Goal: Task Accomplishment & Management: Use online tool/utility

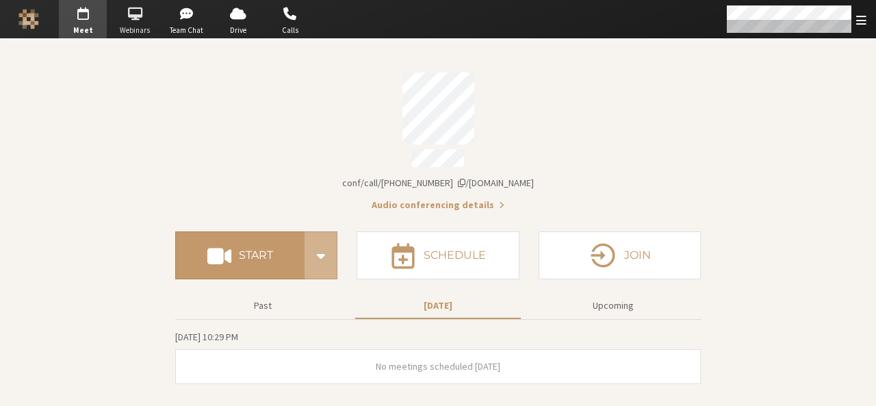
click at [123, 22] on span "button" at bounding box center [135, 14] width 48 height 22
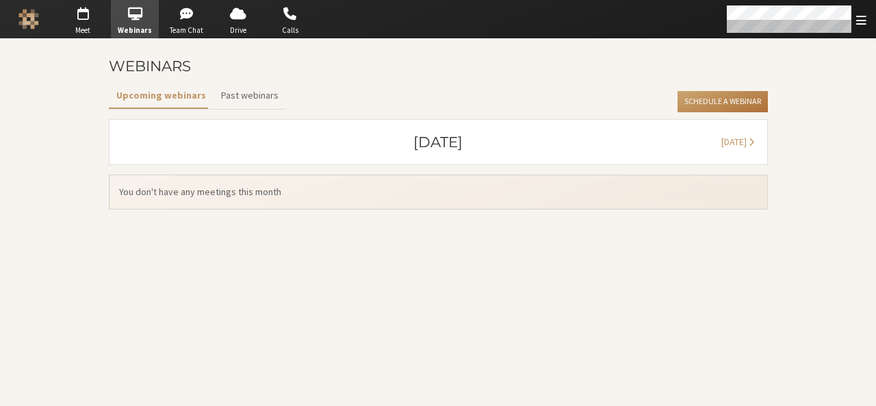
click at [710, 107] on button "Schedule a Webinar" at bounding box center [723, 102] width 90 height 22
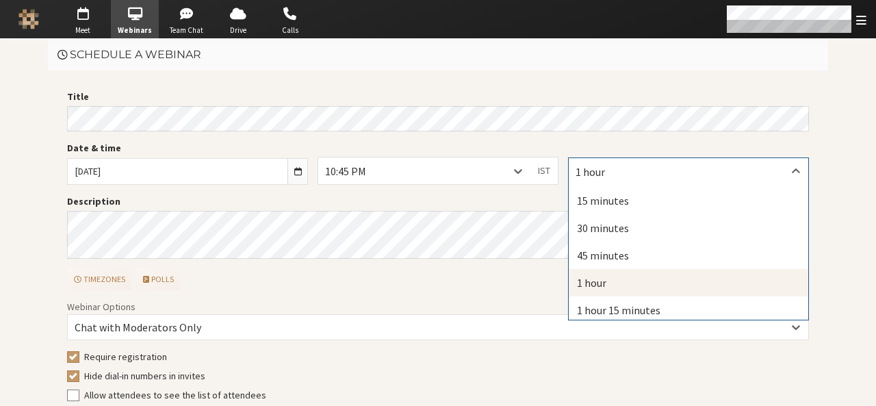
click at [661, 168] on div "1 hour" at bounding box center [689, 171] width 240 height 26
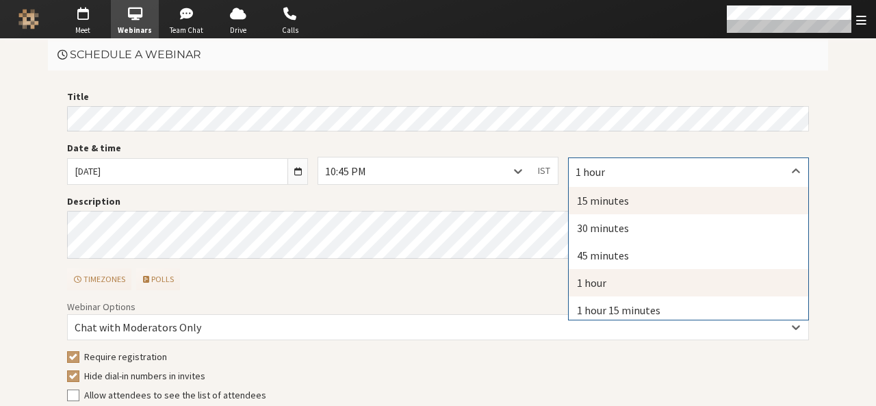
click at [648, 195] on div "15 minutes" at bounding box center [689, 200] width 240 height 27
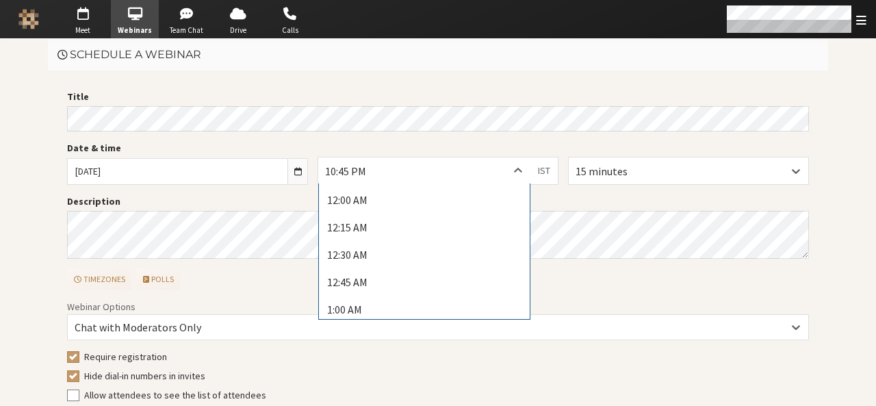
click at [511, 172] on icon at bounding box center [518, 171] width 14 height 14
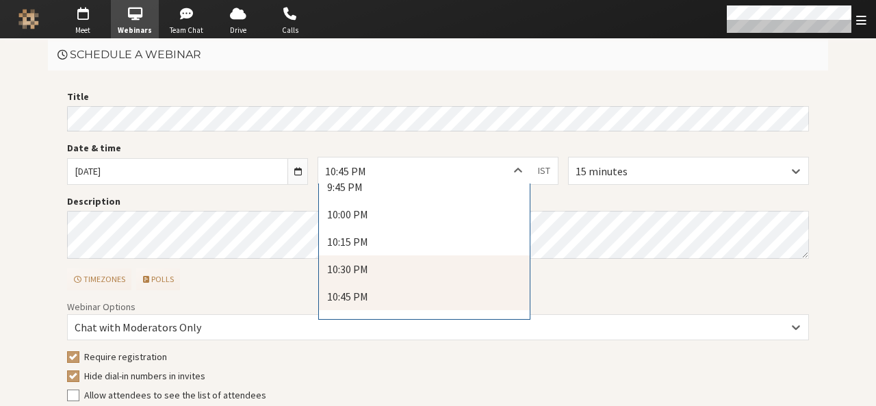
click at [440, 265] on div "10:30 PM" at bounding box center [424, 268] width 211 height 27
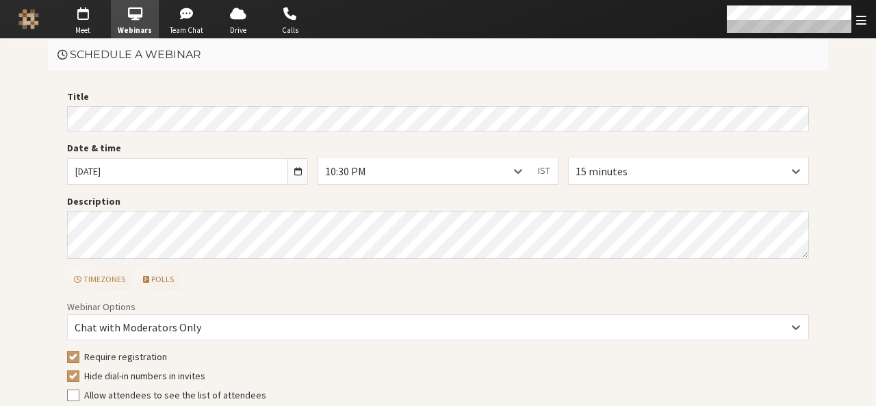
scroll to position [83, 0]
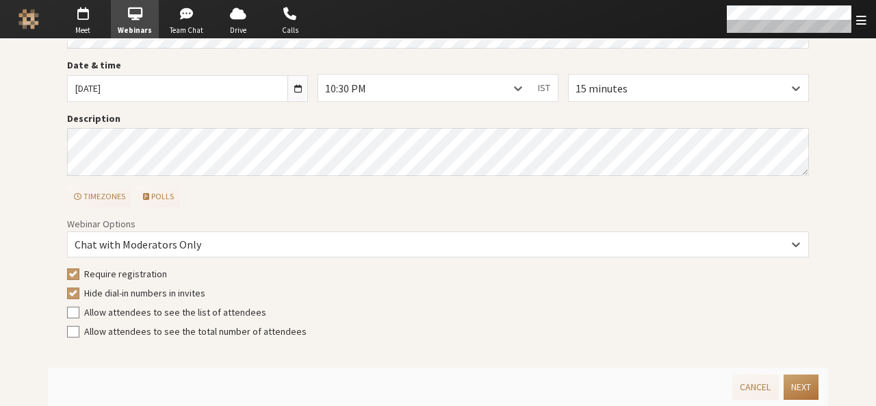
click at [784, 382] on button "Next" at bounding box center [801, 386] width 35 height 25
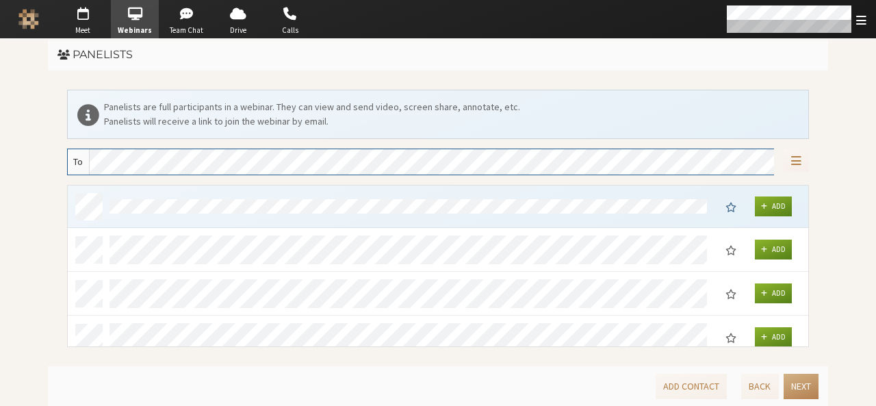
scroll to position [153, 731]
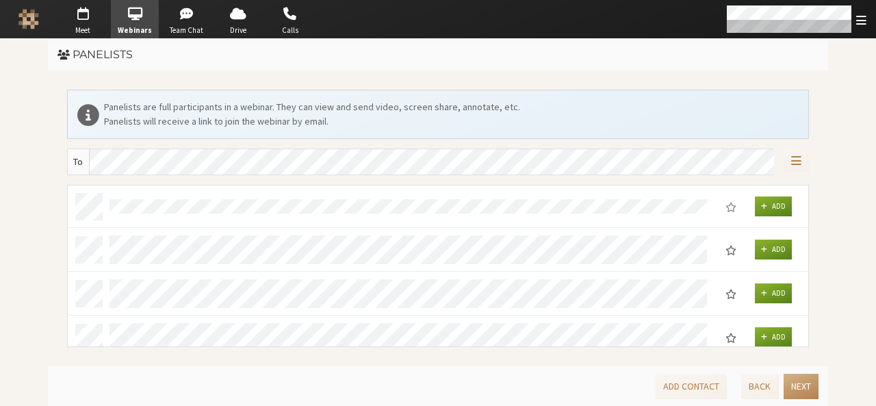
click at [779, 382] on div "Add Contact Back Next" at bounding box center [436, 384] width 766 height 30
click at [802, 382] on button "Next" at bounding box center [801, 386] width 35 height 25
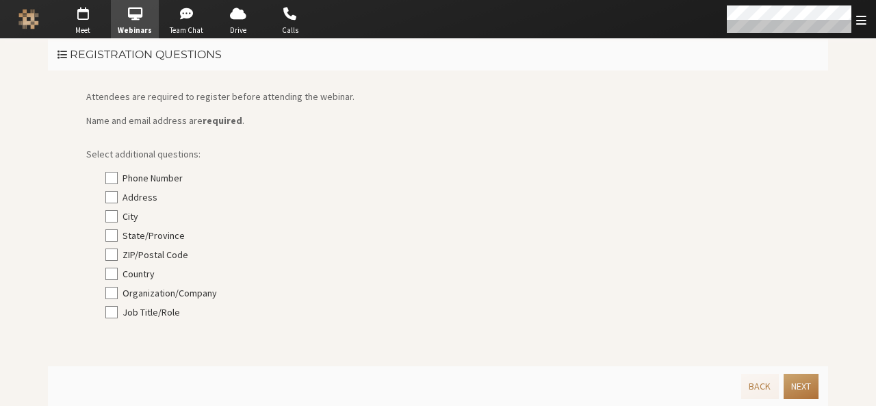
click at [802, 382] on button "Next" at bounding box center [801, 386] width 35 height 25
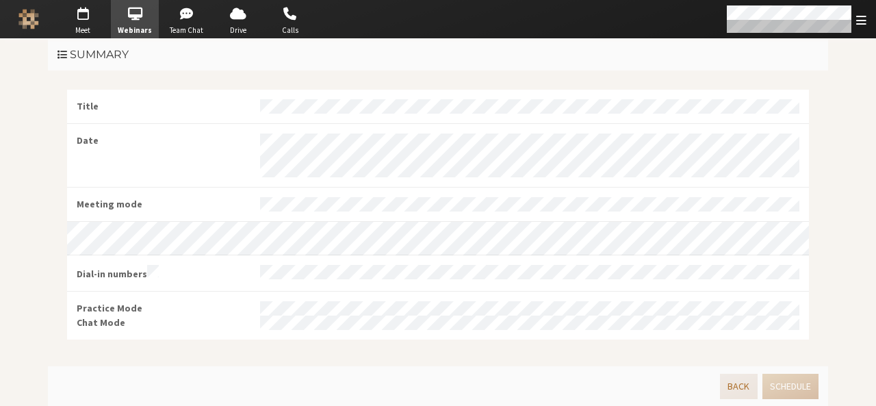
click at [726, 382] on button "Back" at bounding box center [738, 386] width 37 height 25
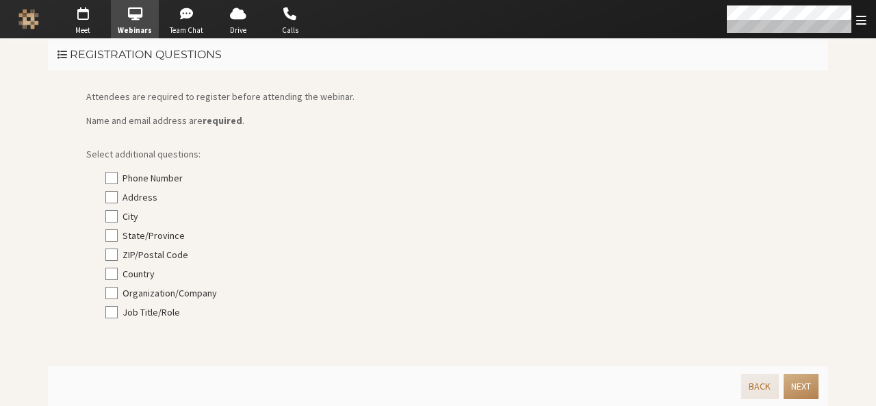
click at [763, 381] on button "Back" at bounding box center [759, 386] width 37 height 25
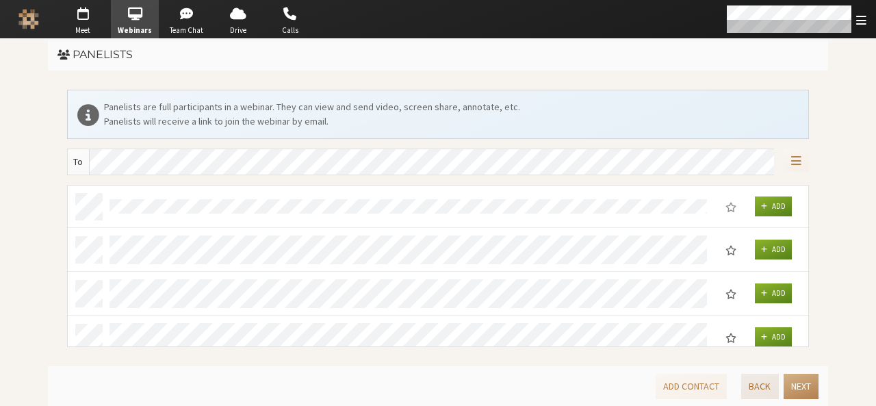
click at [763, 381] on button "Back" at bounding box center [759, 386] width 37 height 25
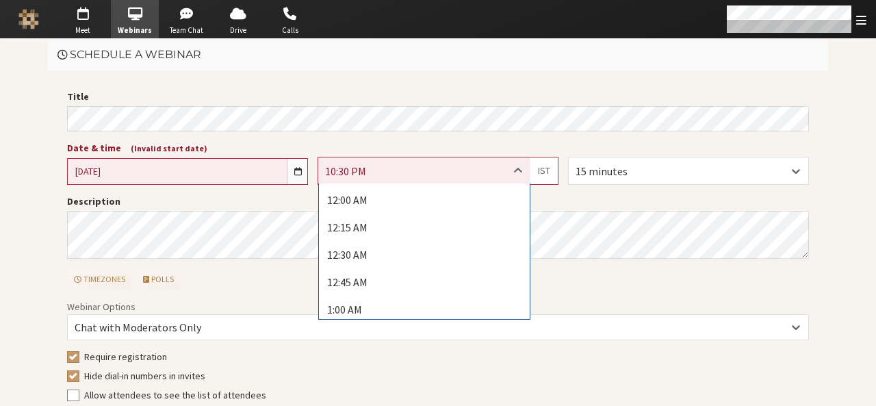
scroll to position [2368, 0]
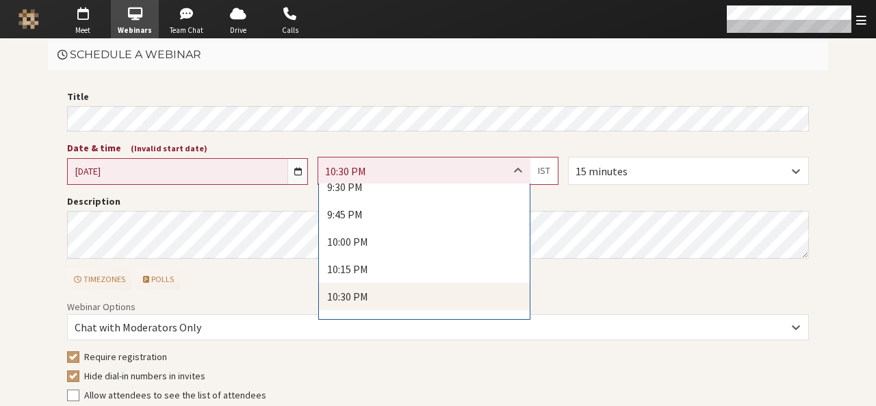
click at [511, 175] on icon at bounding box center [518, 171] width 14 height 14
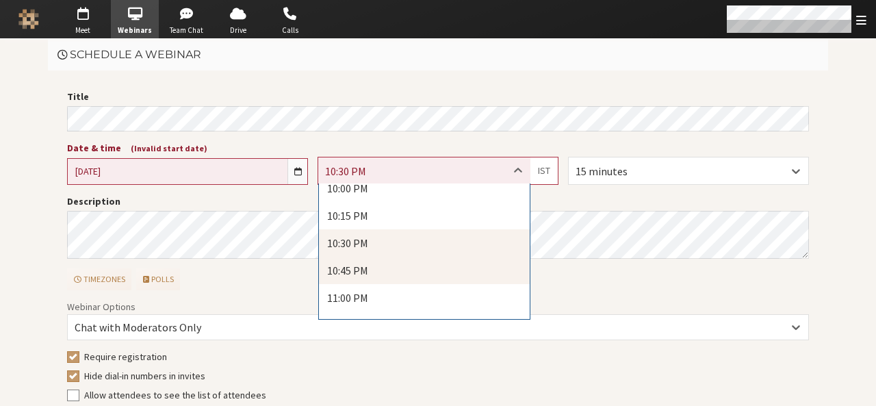
scroll to position [2422, 0]
click at [448, 258] on div "10:45 PM" at bounding box center [424, 269] width 211 height 27
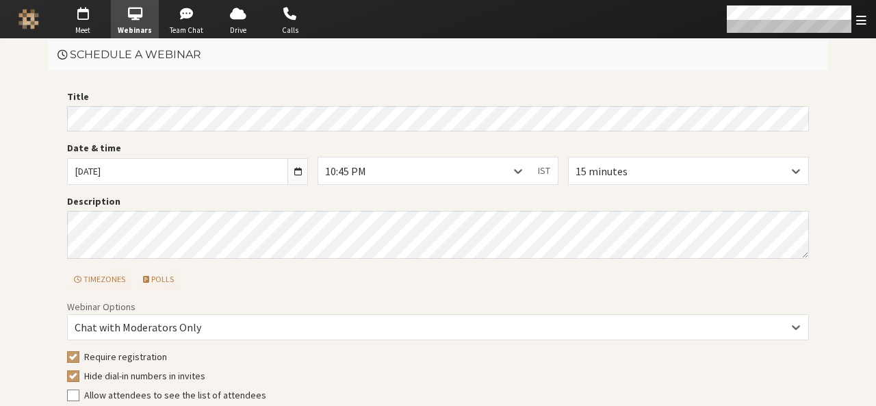
scroll to position [83, 0]
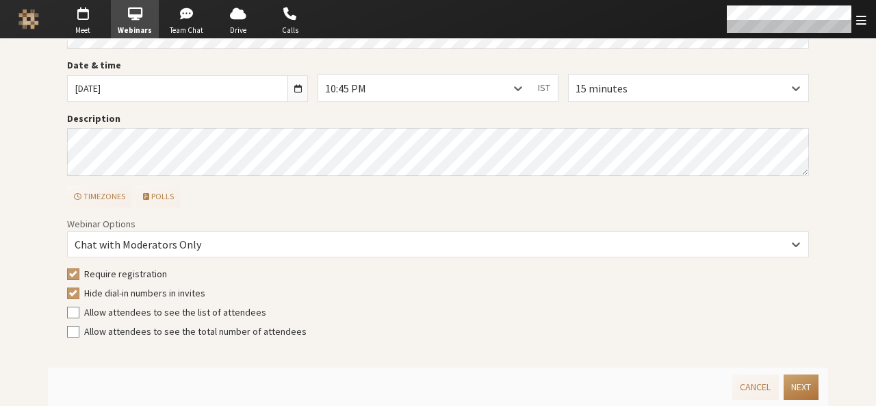
click at [797, 378] on button "Next" at bounding box center [801, 386] width 35 height 25
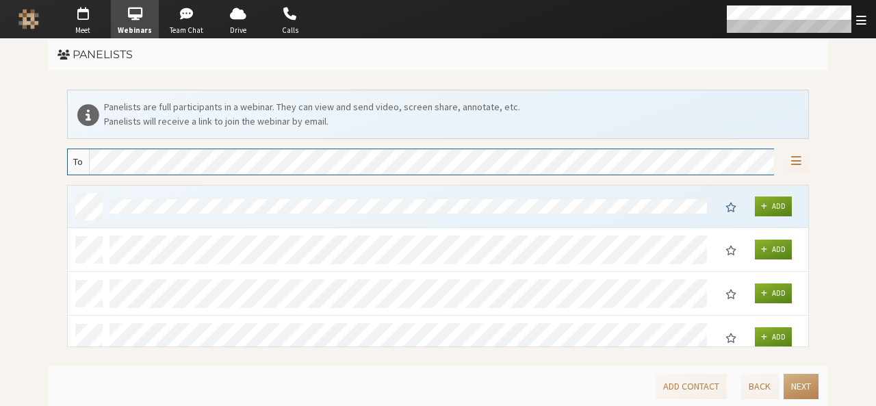
scroll to position [153, 731]
click at [797, 378] on button "Next" at bounding box center [801, 386] width 35 height 25
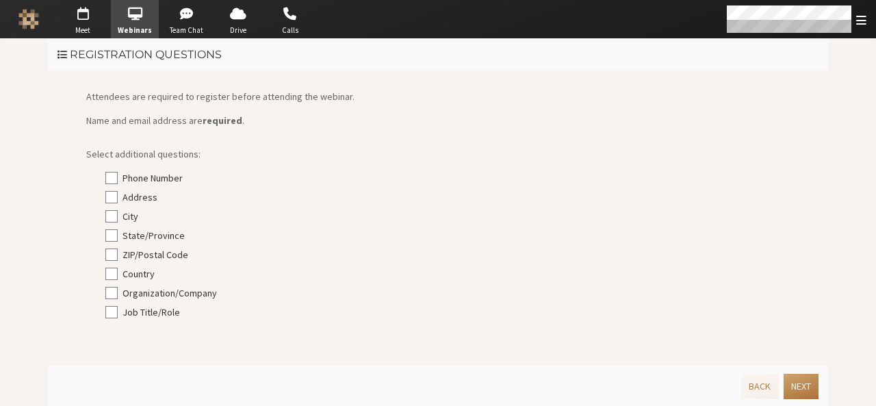
click at [797, 378] on button "Next" at bounding box center [801, 386] width 35 height 25
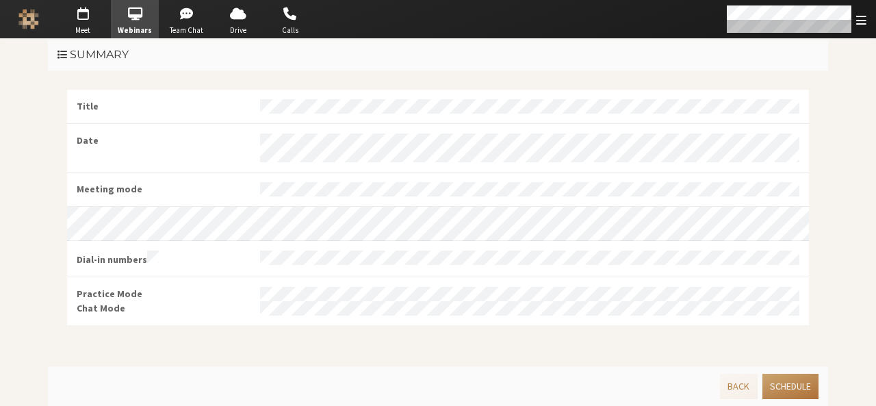
click at [797, 378] on button "Schedule" at bounding box center [791, 386] width 56 height 25
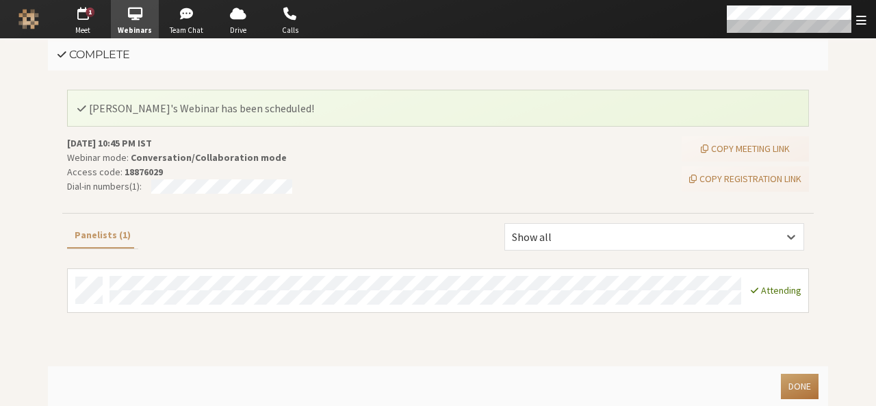
click at [797, 378] on button "Done" at bounding box center [800, 386] width 38 height 25
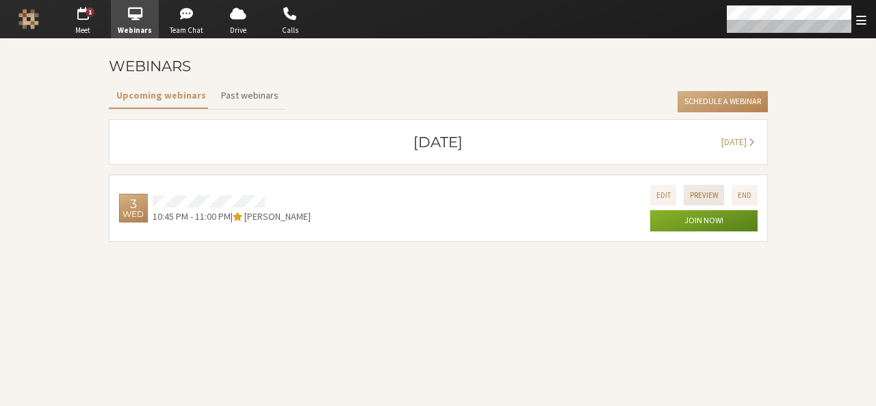
click at [706, 188] on button "Preview" at bounding box center [704, 195] width 41 height 20
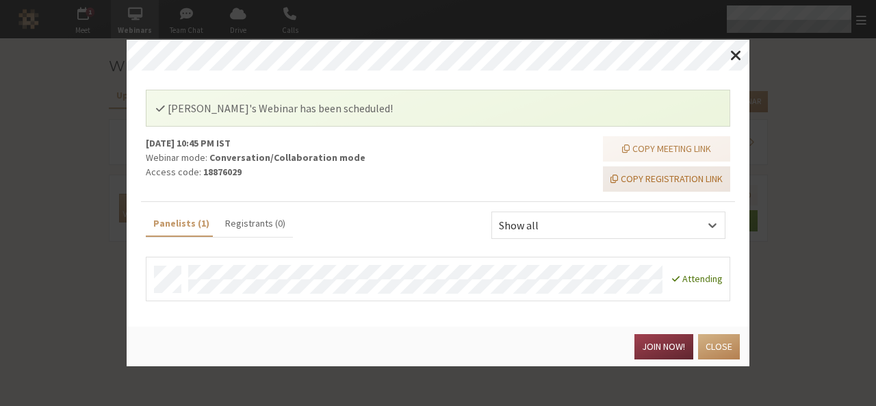
click at [691, 172] on button "Copy registration link" at bounding box center [666, 178] width 127 height 25
click at [658, 339] on button "Join now!" at bounding box center [664, 346] width 58 height 25
click at [738, 57] on span "Close modal" at bounding box center [736, 55] width 12 height 17
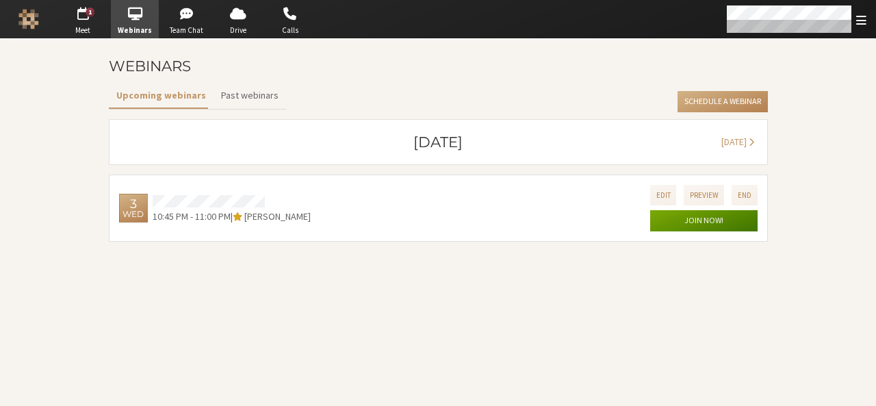
click at [708, 223] on button "Join now!" at bounding box center [703, 221] width 107 height 22
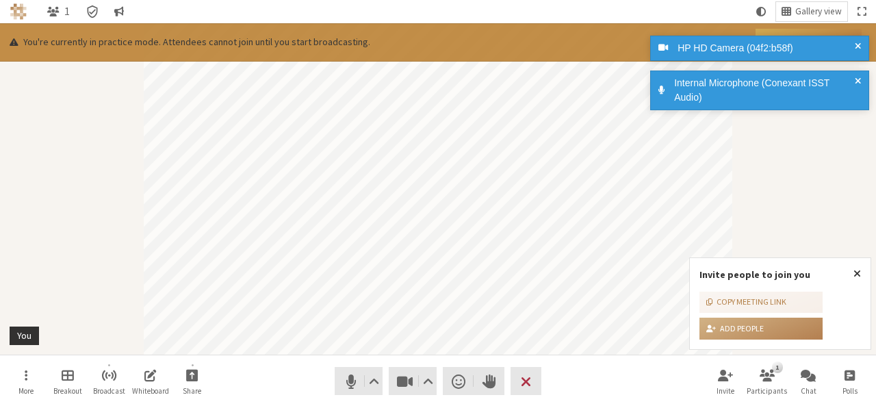
click at [855, 44] on span at bounding box center [858, 48] width 6 height 14
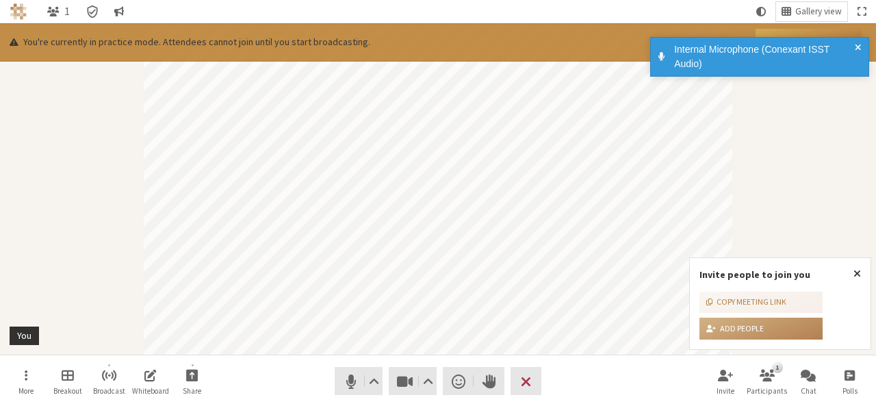
click at [856, 73] on div "Internal Microphone (Conexant ISST Audio)" at bounding box center [759, 57] width 219 height 40
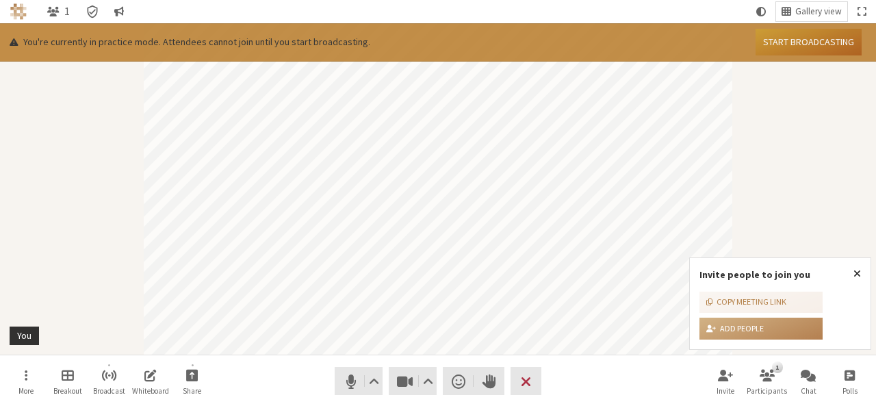
click at [836, 39] on button "Start broadcasting" at bounding box center [809, 42] width 106 height 27
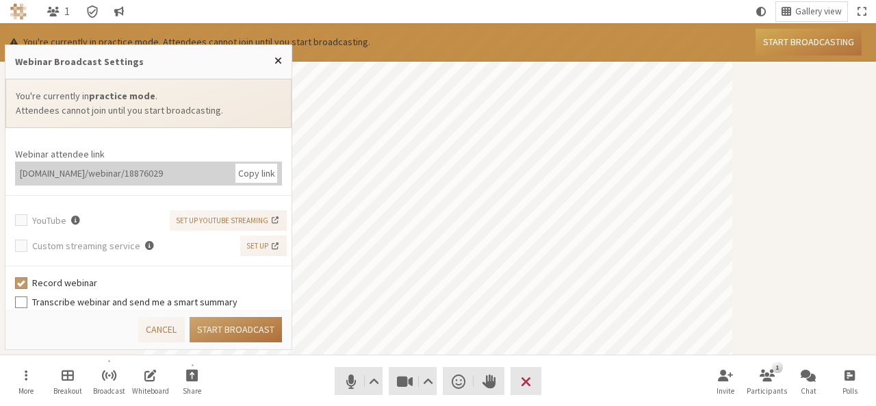
click at [257, 321] on button "Start broadcast" at bounding box center [236, 329] width 92 height 25
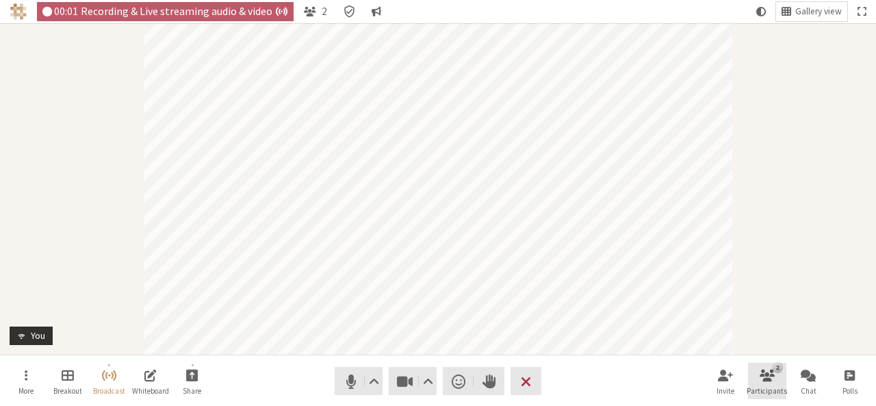
click at [771, 384] on button "2 Participants" at bounding box center [767, 381] width 38 height 37
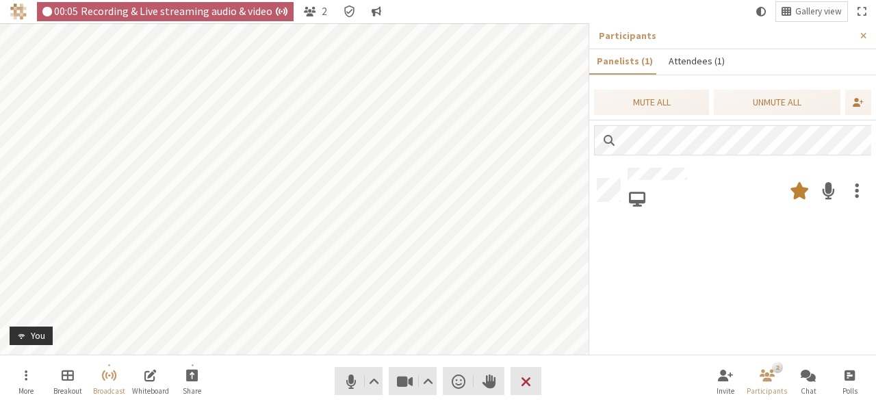
click at [695, 60] on button "Attendees (1)" at bounding box center [696, 61] width 71 height 24
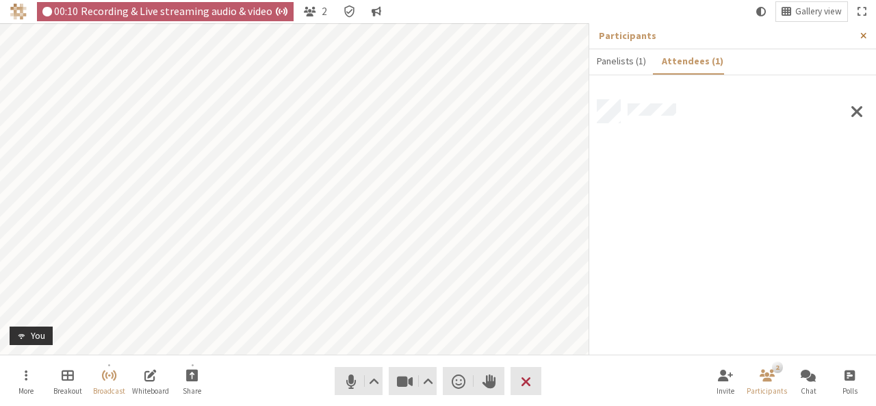
click at [860, 38] on span "Close sidebar" at bounding box center [863, 36] width 6 height 10
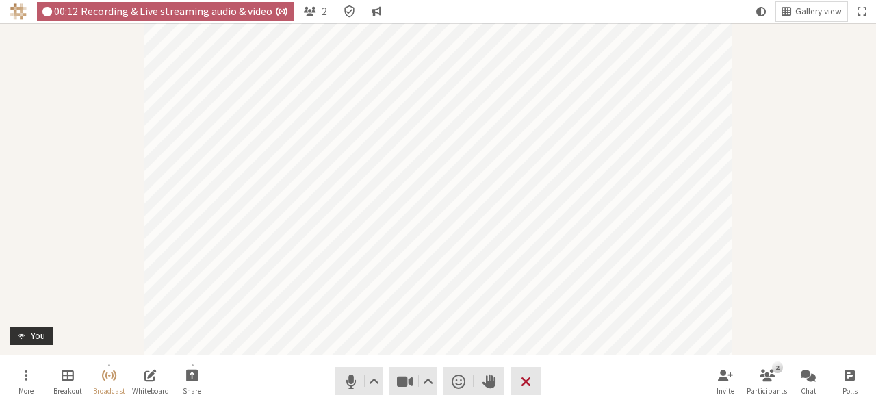
click at [539, 374] on button "Leave" at bounding box center [526, 381] width 31 height 28
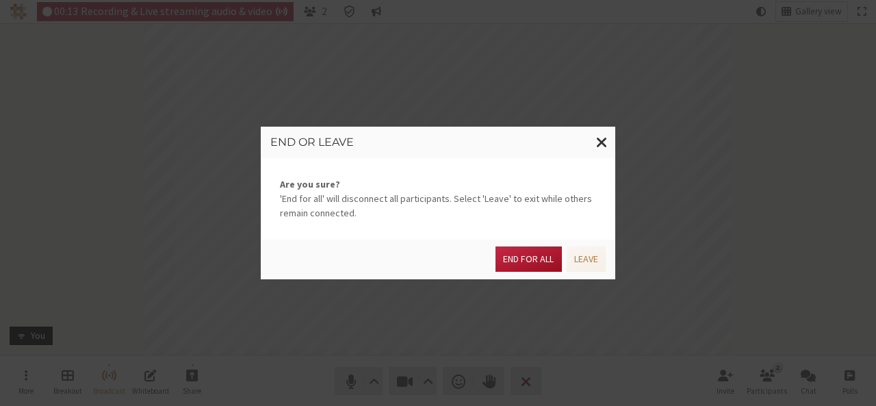
click at [545, 259] on button "End for all" at bounding box center [529, 258] width 66 height 25
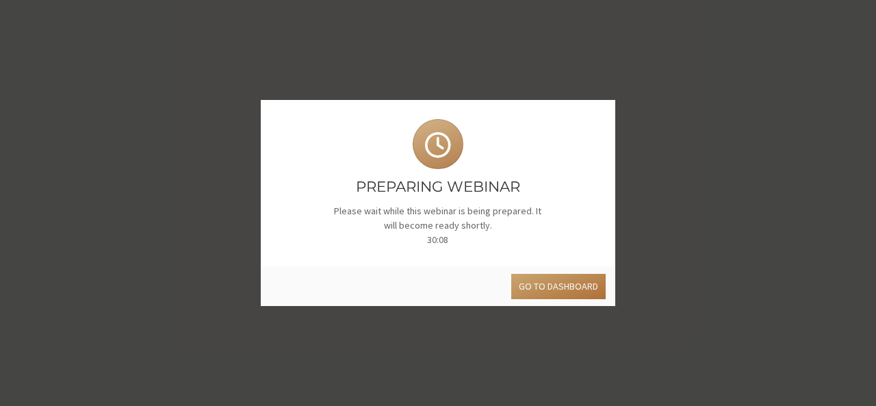
click at [560, 279] on button "Go to dashboard" at bounding box center [558, 286] width 94 height 25
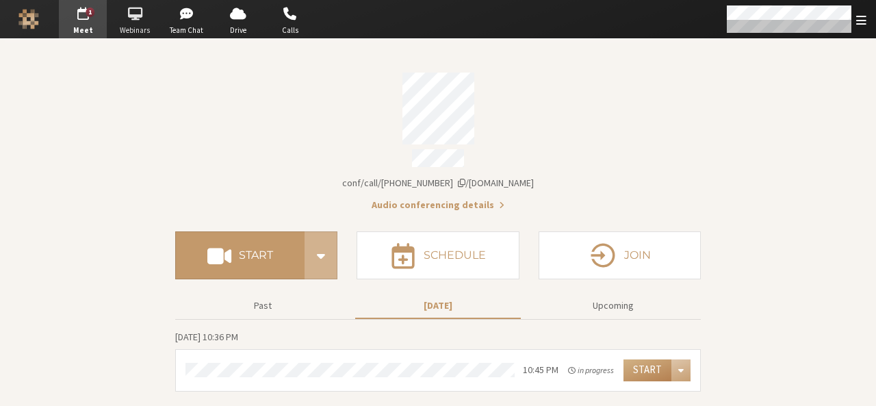
click at [142, 23] on span "button" at bounding box center [135, 14] width 48 height 22
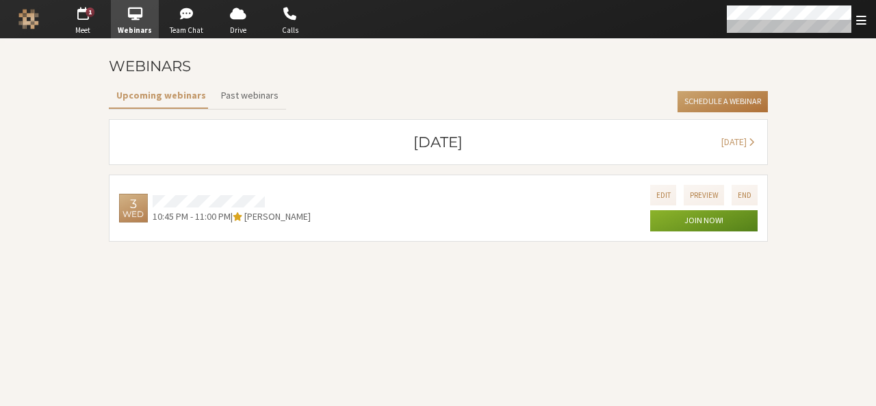
click at [731, 101] on button "Schedule a Webinar" at bounding box center [723, 102] width 90 height 22
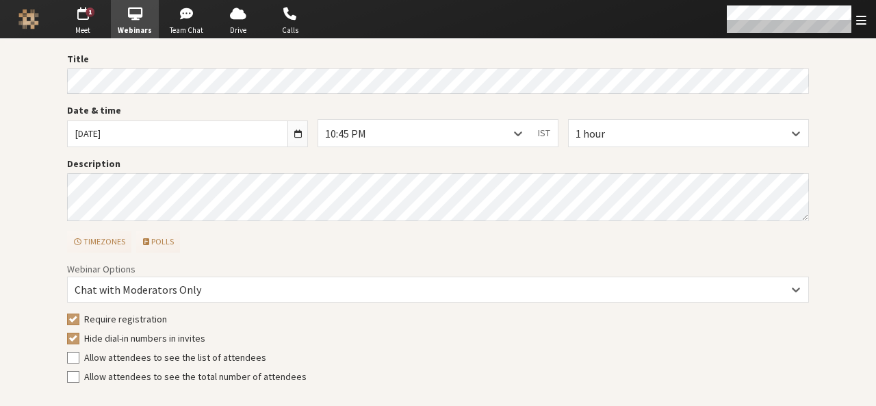
scroll to position [83, 0]
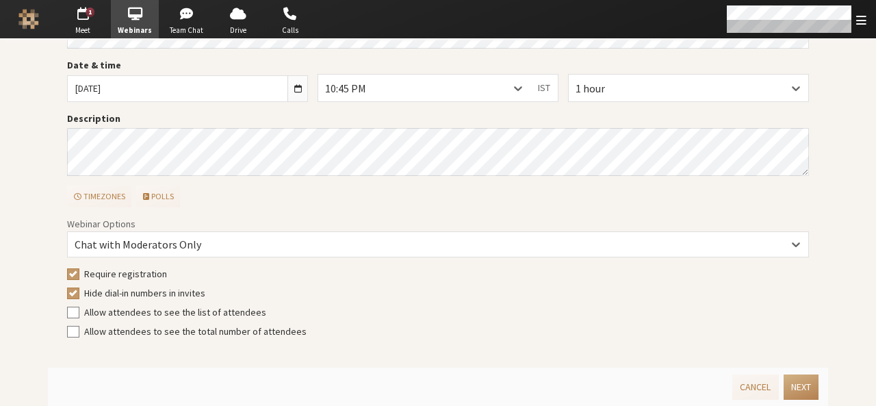
click at [125, 275] on span "Require registration" at bounding box center [125, 274] width 83 height 12
click at [79, 275] on input "Require registration" at bounding box center [73, 274] width 12 height 14
checkbox input "false"
click at [789, 395] on button "Next" at bounding box center [801, 386] width 35 height 25
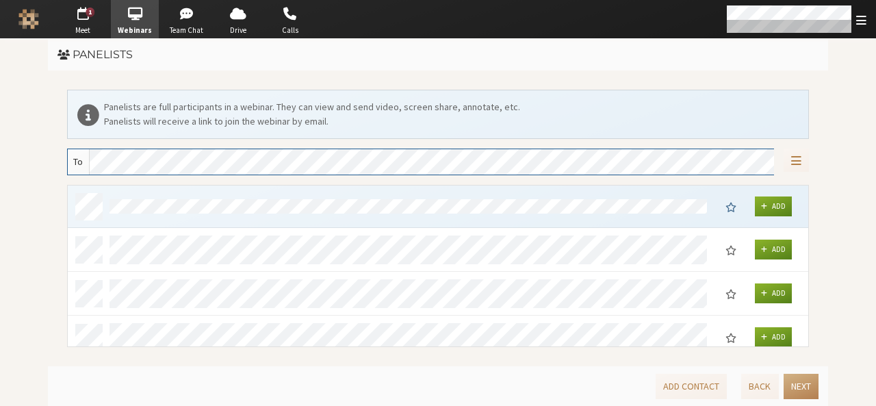
scroll to position [153, 731]
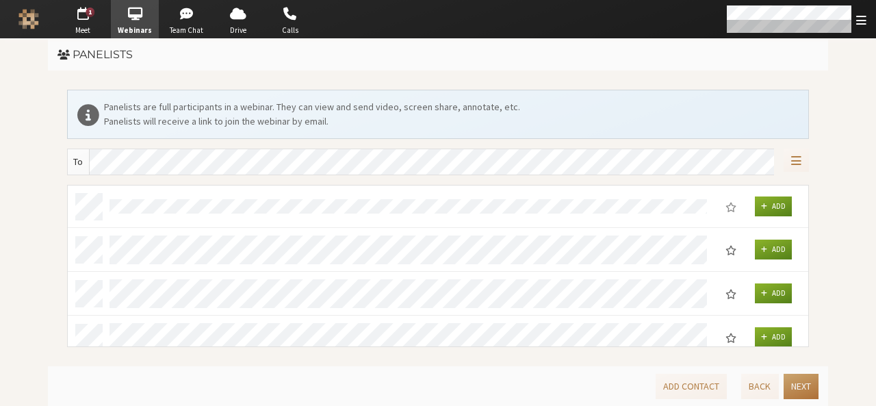
click at [789, 395] on button "Next" at bounding box center [801, 386] width 35 height 25
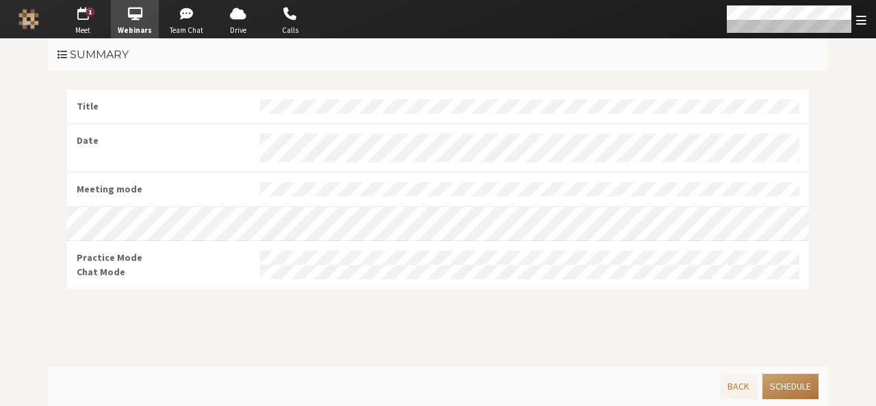
click at [789, 395] on button "Schedule" at bounding box center [791, 386] width 56 height 25
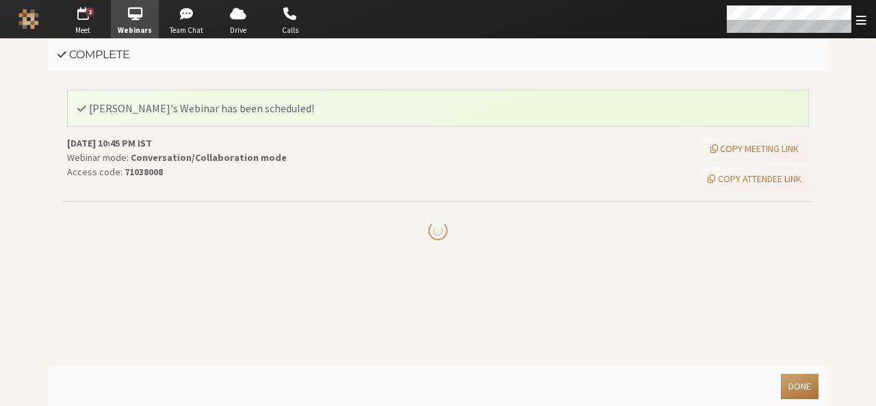
click at [789, 395] on button "Done" at bounding box center [800, 386] width 38 height 25
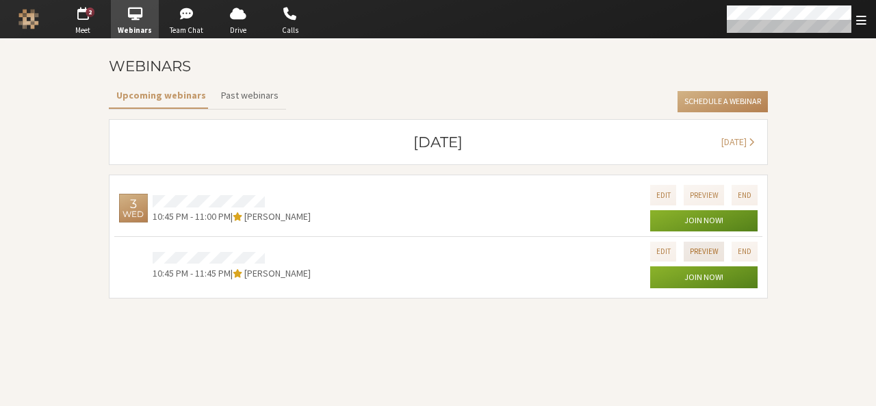
click at [710, 250] on button "Preview" at bounding box center [704, 252] width 41 height 20
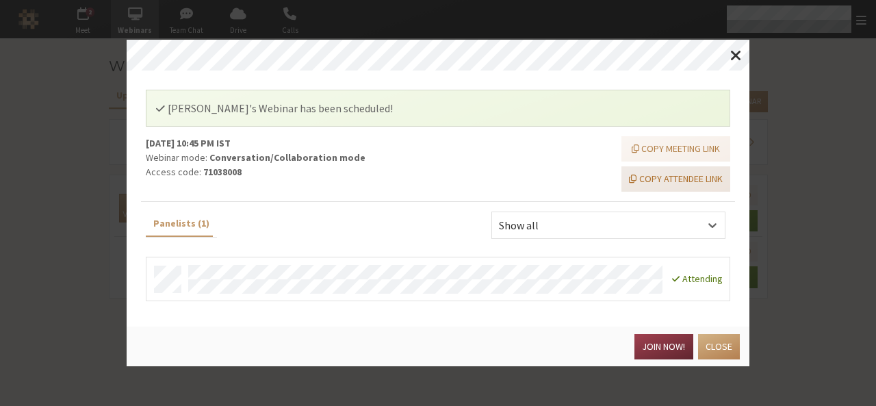
click at [687, 170] on button "Copy attendee link" at bounding box center [676, 178] width 109 height 25
click at [650, 354] on button "Join now!" at bounding box center [664, 346] width 58 height 25
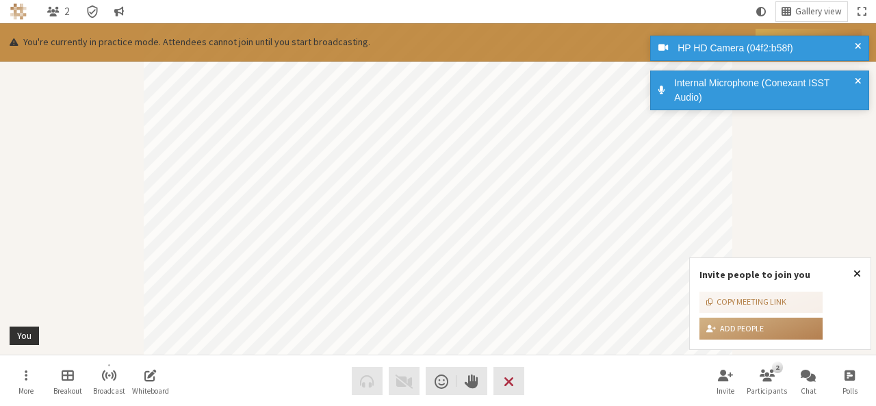
click at [854, 271] on span "Close popover" at bounding box center [858, 273] width 8 height 11
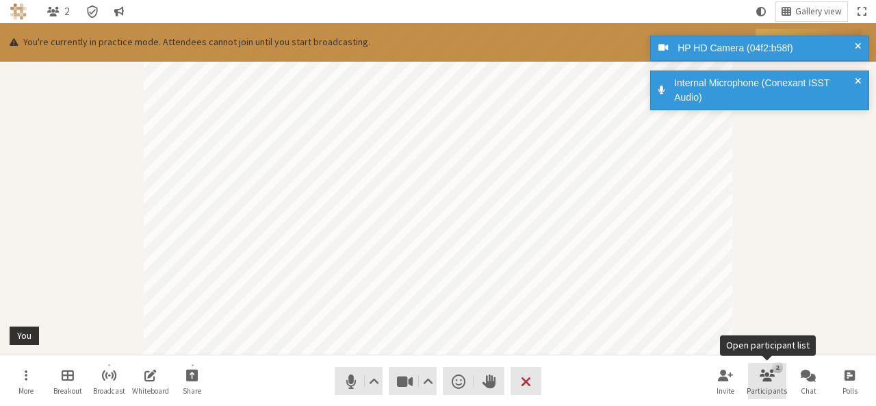
click at [771, 382] on span "Open participant list" at bounding box center [767, 375] width 15 height 16
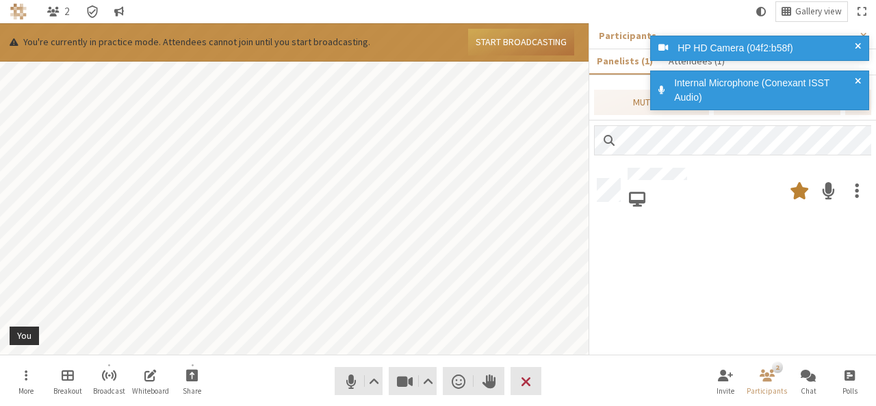
click at [858, 76] on span at bounding box center [858, 90] width 6 height 29
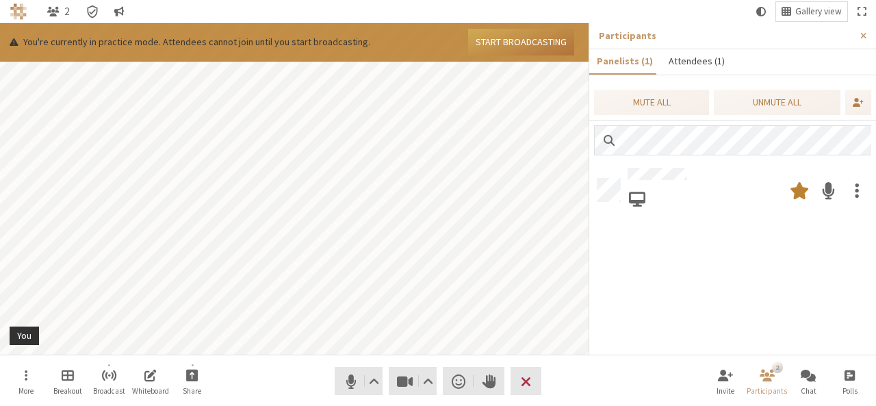
click at [705, 63] on button "Attendees (1)" at bounding box center [696, 61] width 71 height 24
